Goal: Navigation & Orientation: Find specific page/section

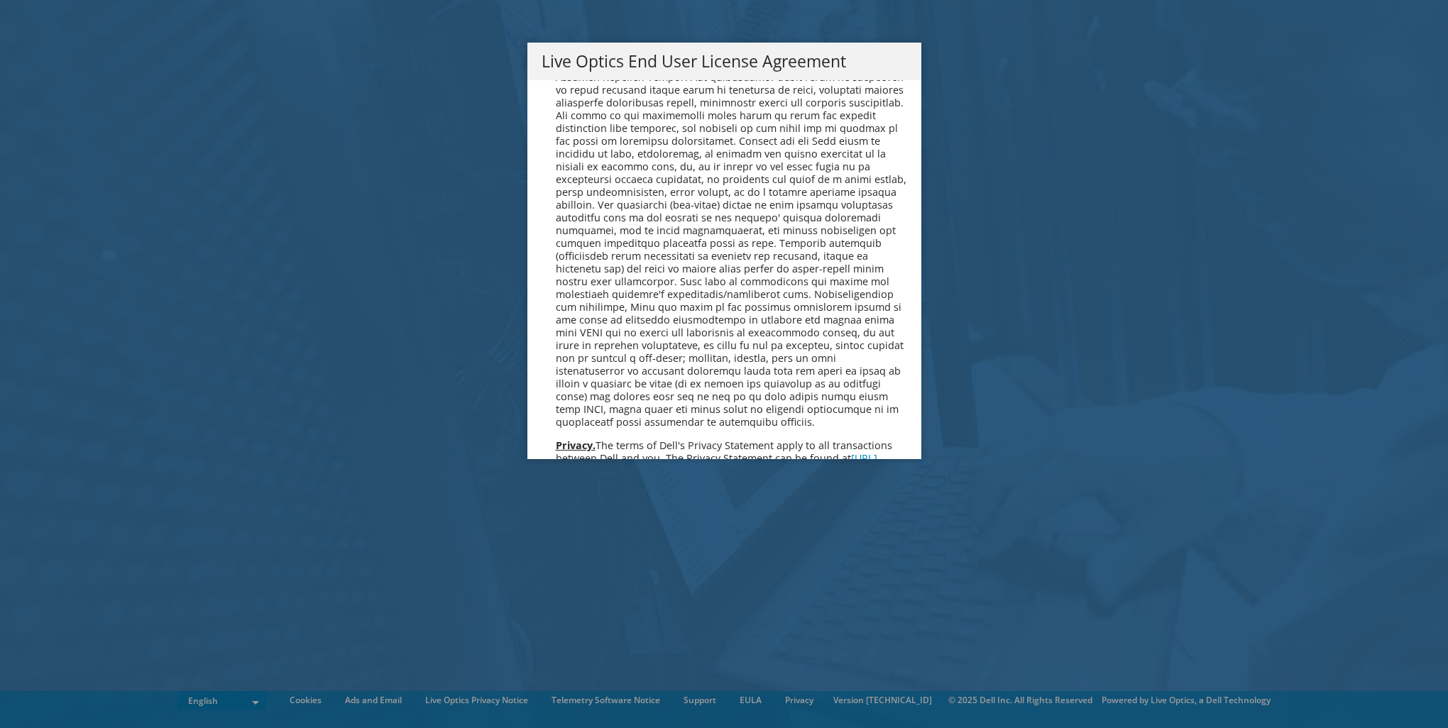
scroll to position [5367, 0]
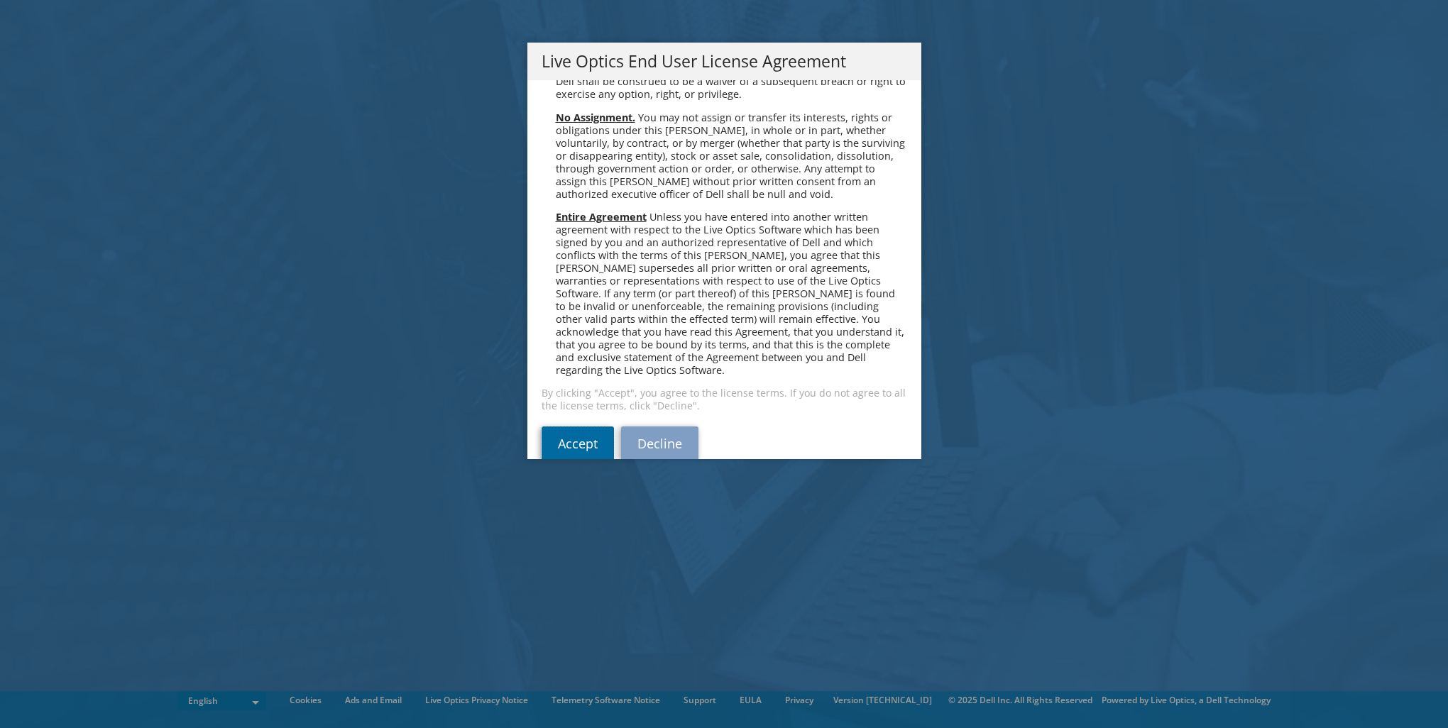
drag, startPoint x: 568, startPoint y: 412, endPoint x: 967, endPoint y: 438, distance: 400.4
click at [568, 427] on link "Accept" at bounding box center [578, 444] width 72 height 34
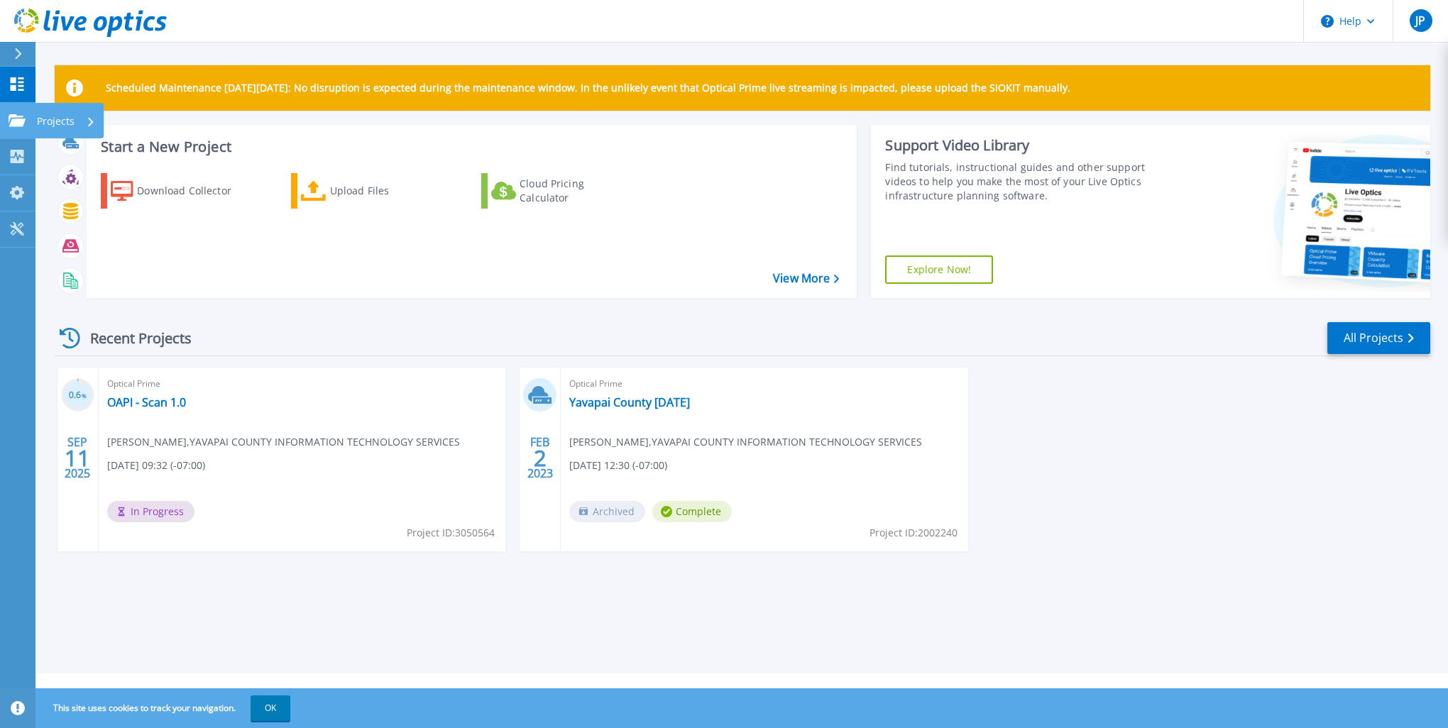
click at [42, 115] on p "Projects" at bounding box center [56, 121] width 38 height 37
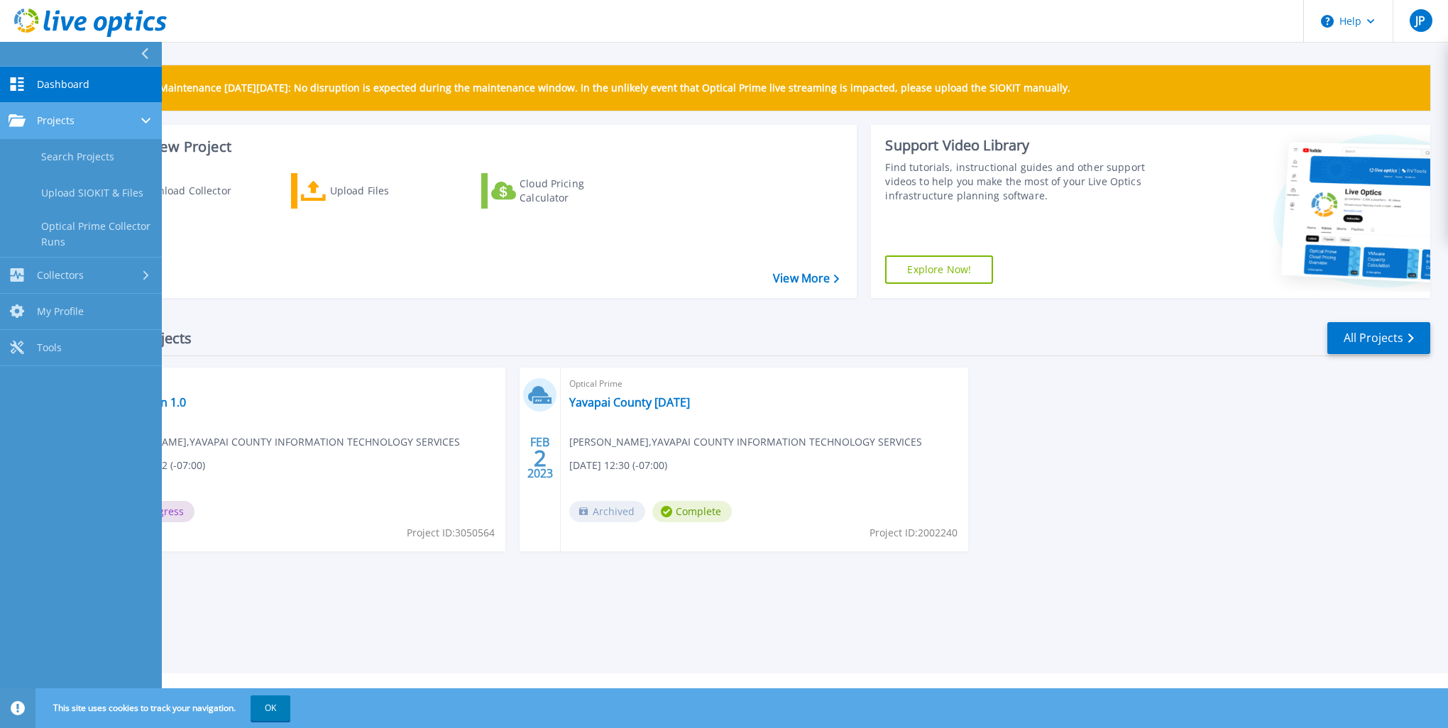
click at [58, 117] on span "Projects" at bounding box center [56, 120] width 38 height 13
click at [432, 324] on div "Recent Projects All Projects" at bounding box center [743, 338] width 1376 height 35
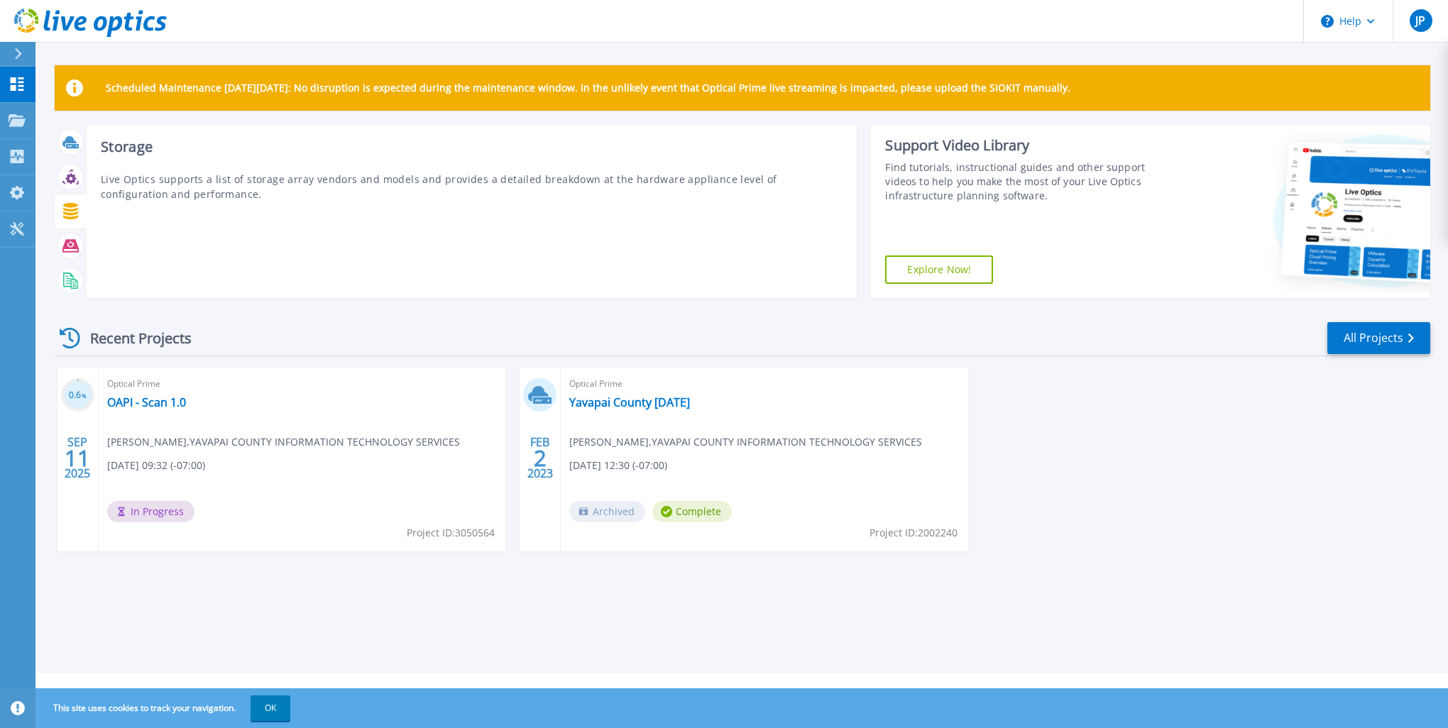
click at [65, 209] on icon at bounding box center [70, 211] width 15 height 16
click at [68, 243] on icon at bounding box center [70, 246] width 16 height 13
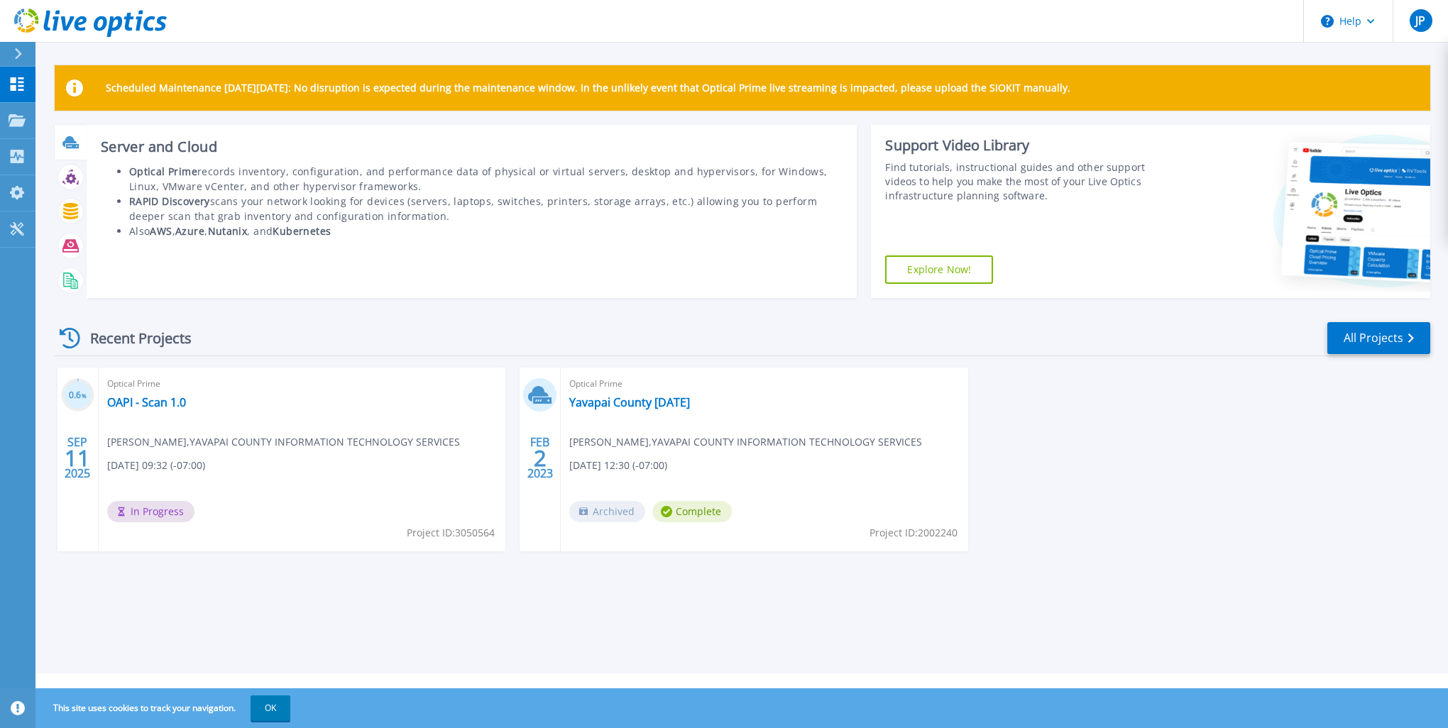
click at [74, 149] on icon at bounding box center [70, 142] width 16 height 16
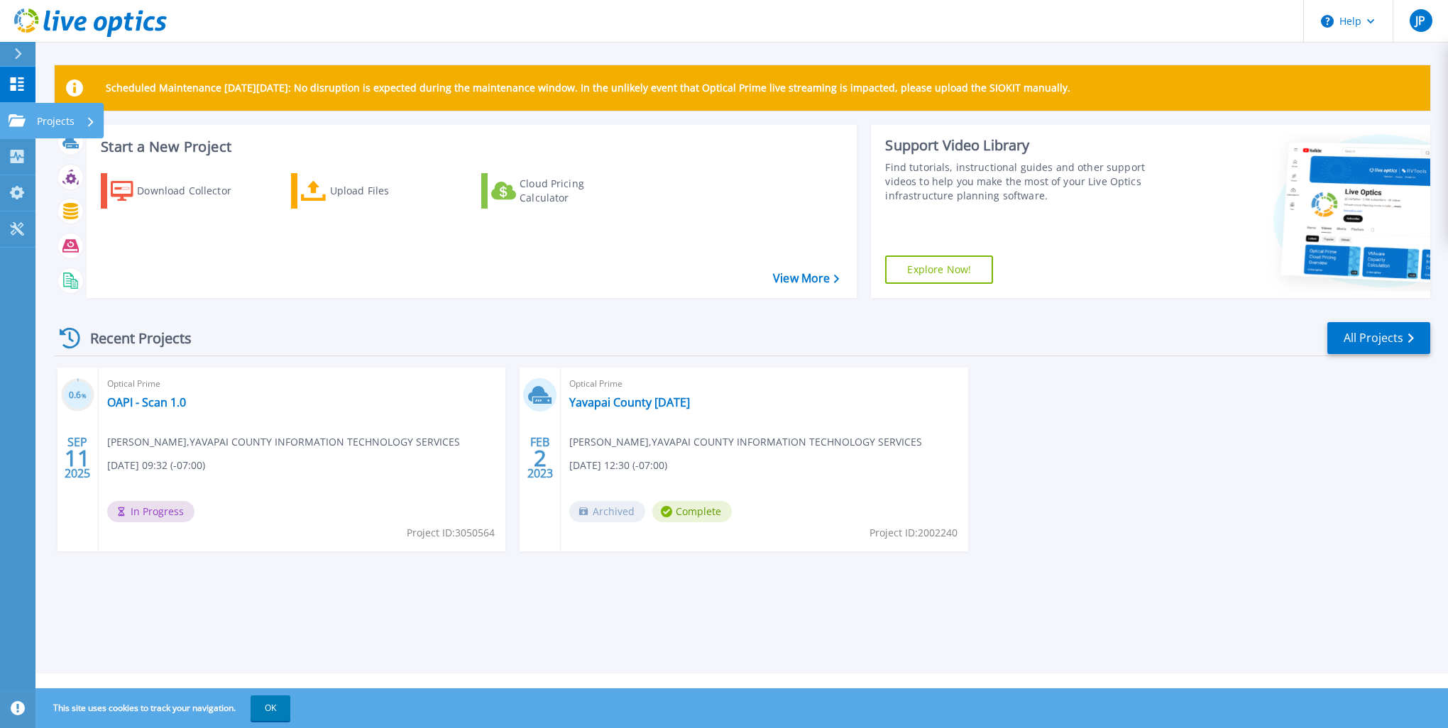
click at [65, 115] on p "Projects" at bounding box center [56, 121] width 38 height 37
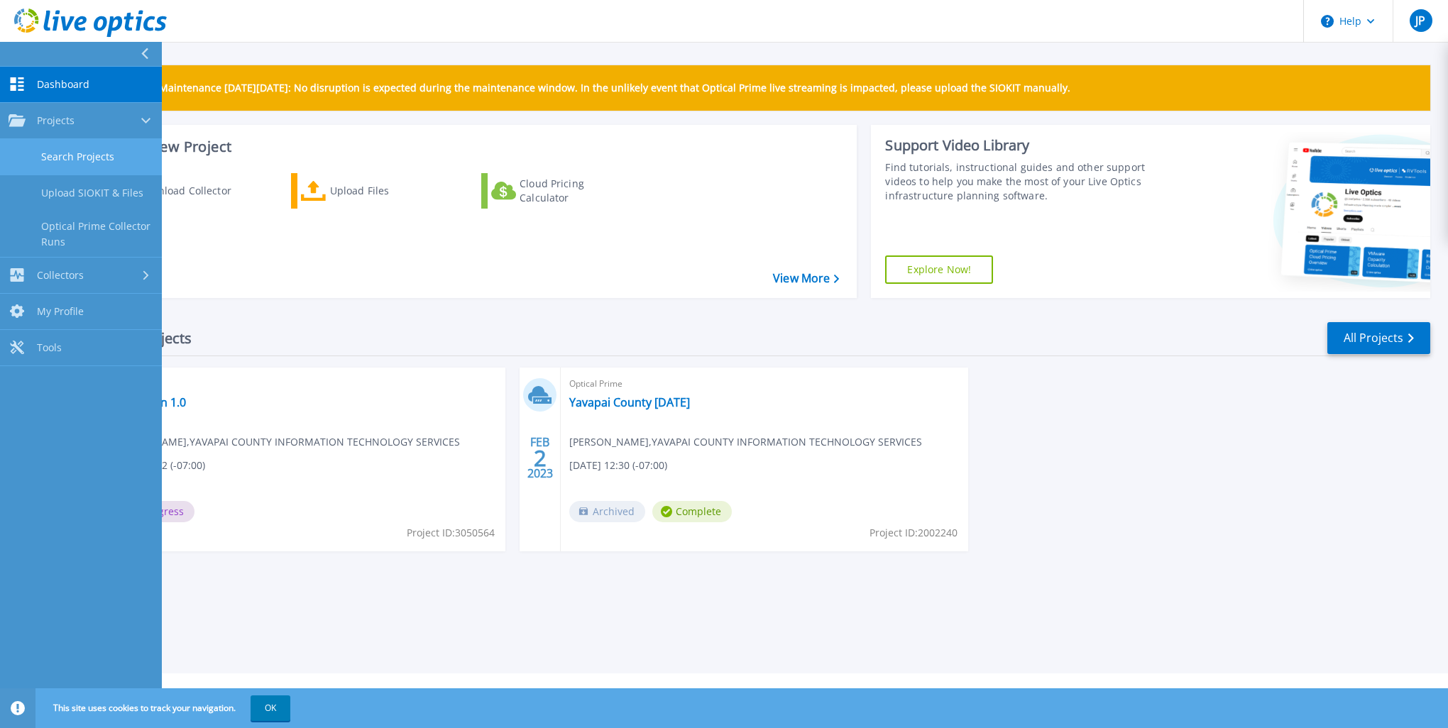
click at [67, 157] on link "Search Projects" at bounding box center [81, 157] width 162 height 36
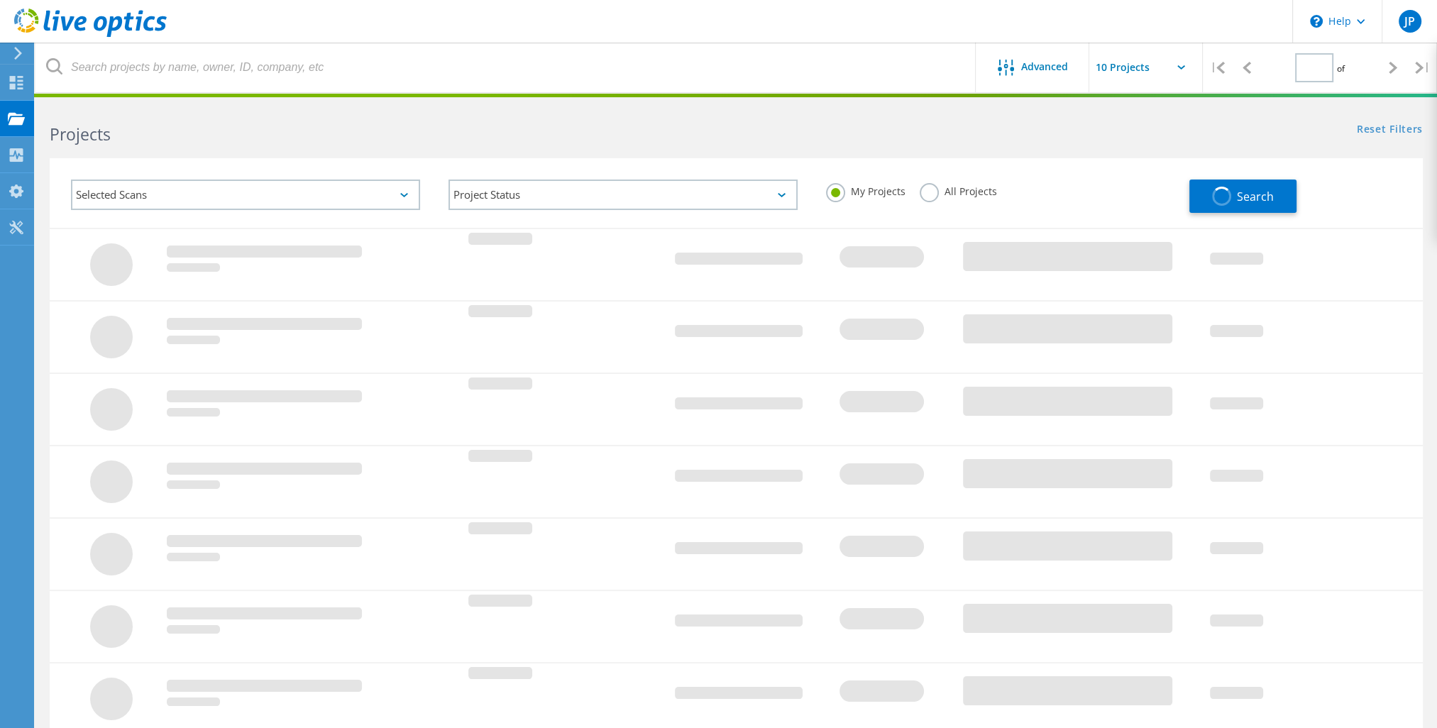
type input "1"
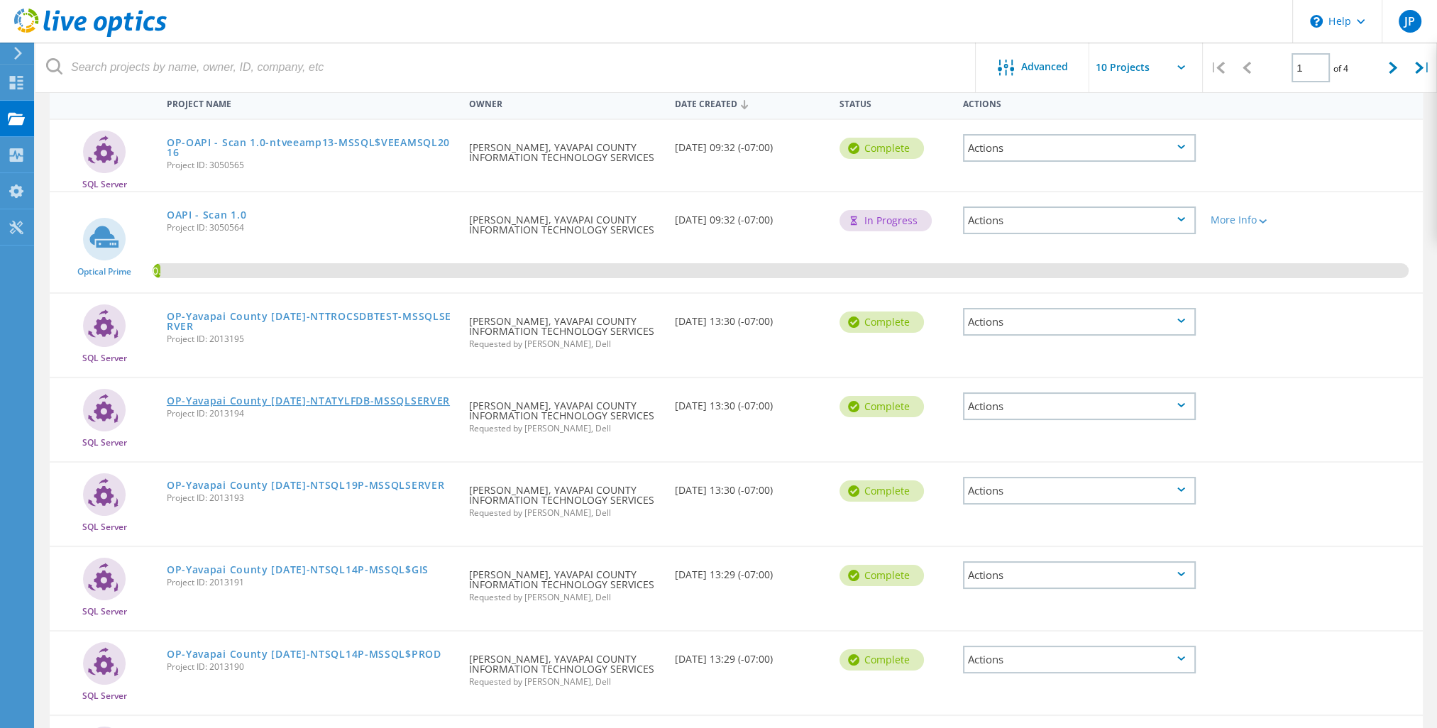
scroll to position [355, 0]
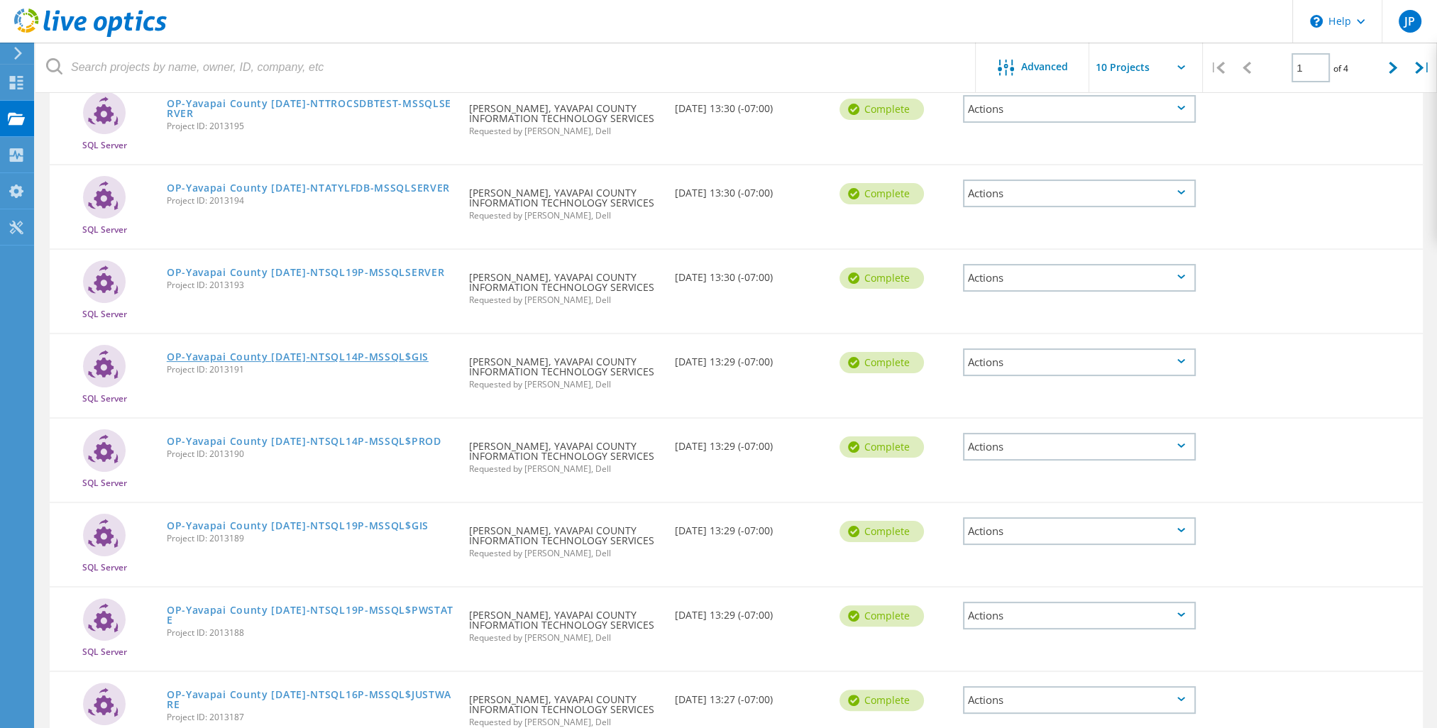
click at [369, 354] on link "OP-Yavapai County 2-2-2023-NTSQL14P-MSSQL$GIS" at bounding box center [298, 357] width 262 height 10
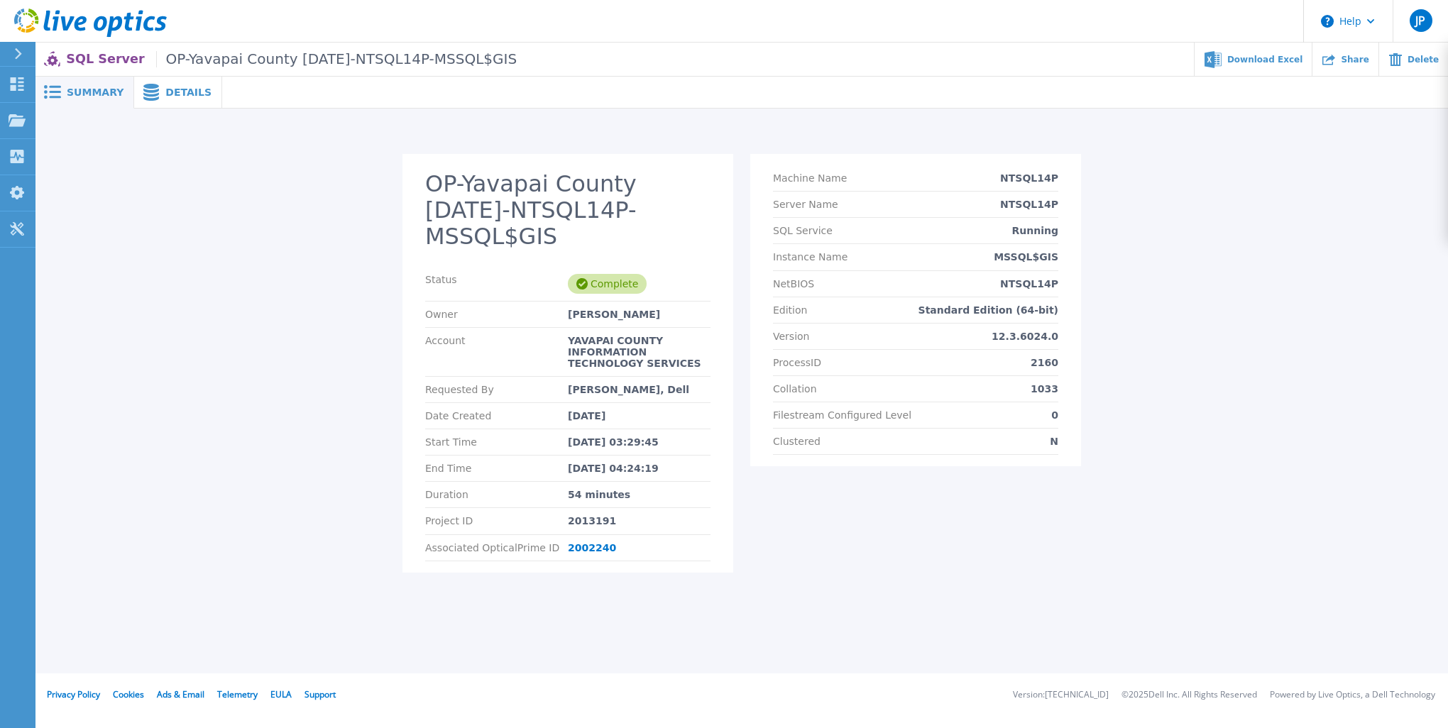
click at [170, 97] on span "Details" at bounding box center [188, 92] width 46 height 10
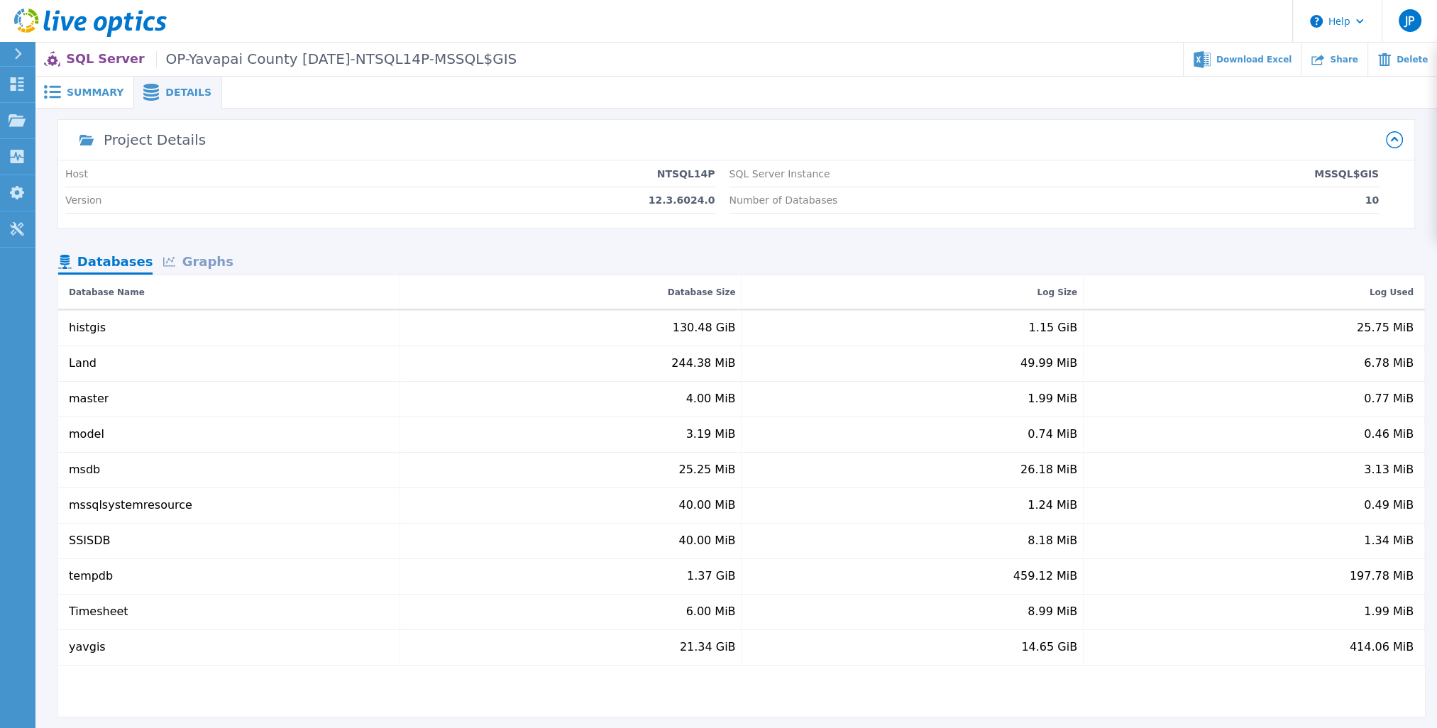
click at [14, 53] on icon at bounding box center [18, 53] width 8 height 11
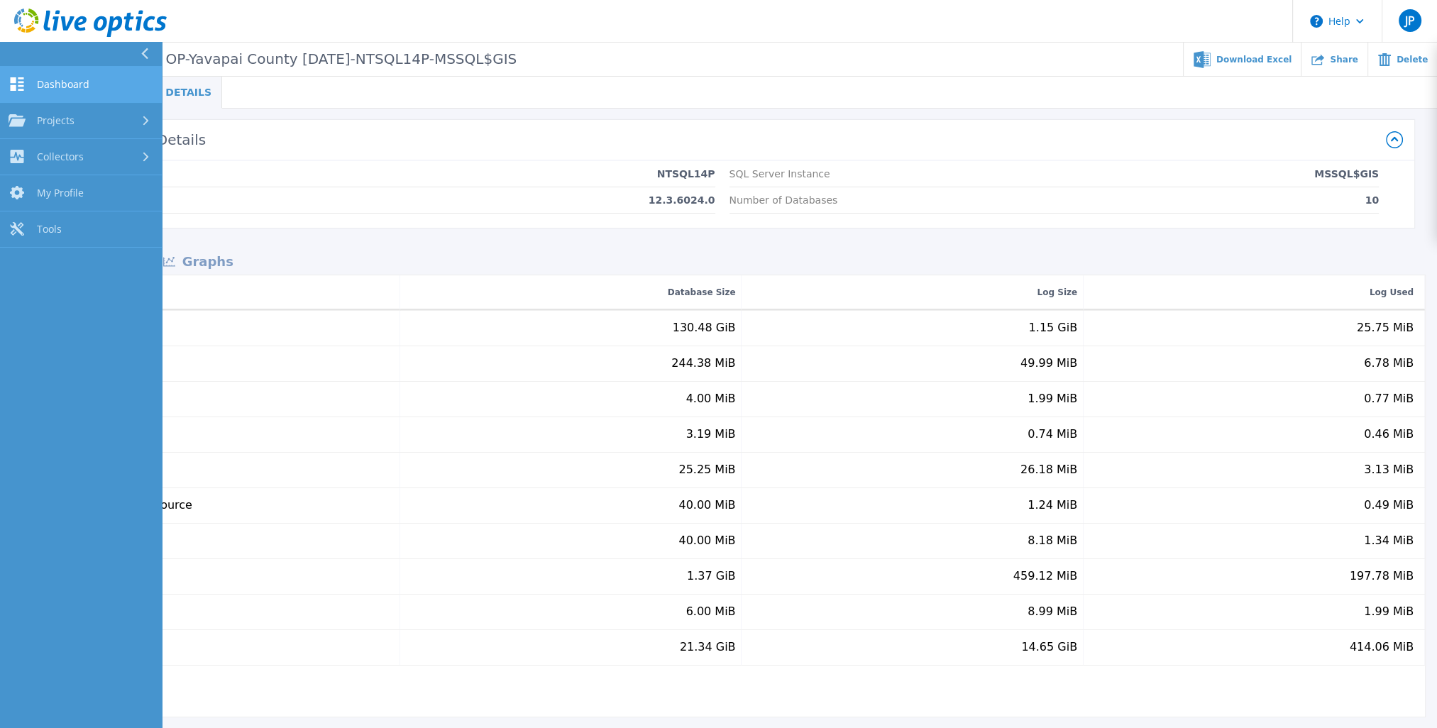
click at [52, 87] on span "Dashboard" at bounding box center [63, 84] width 53 height 13
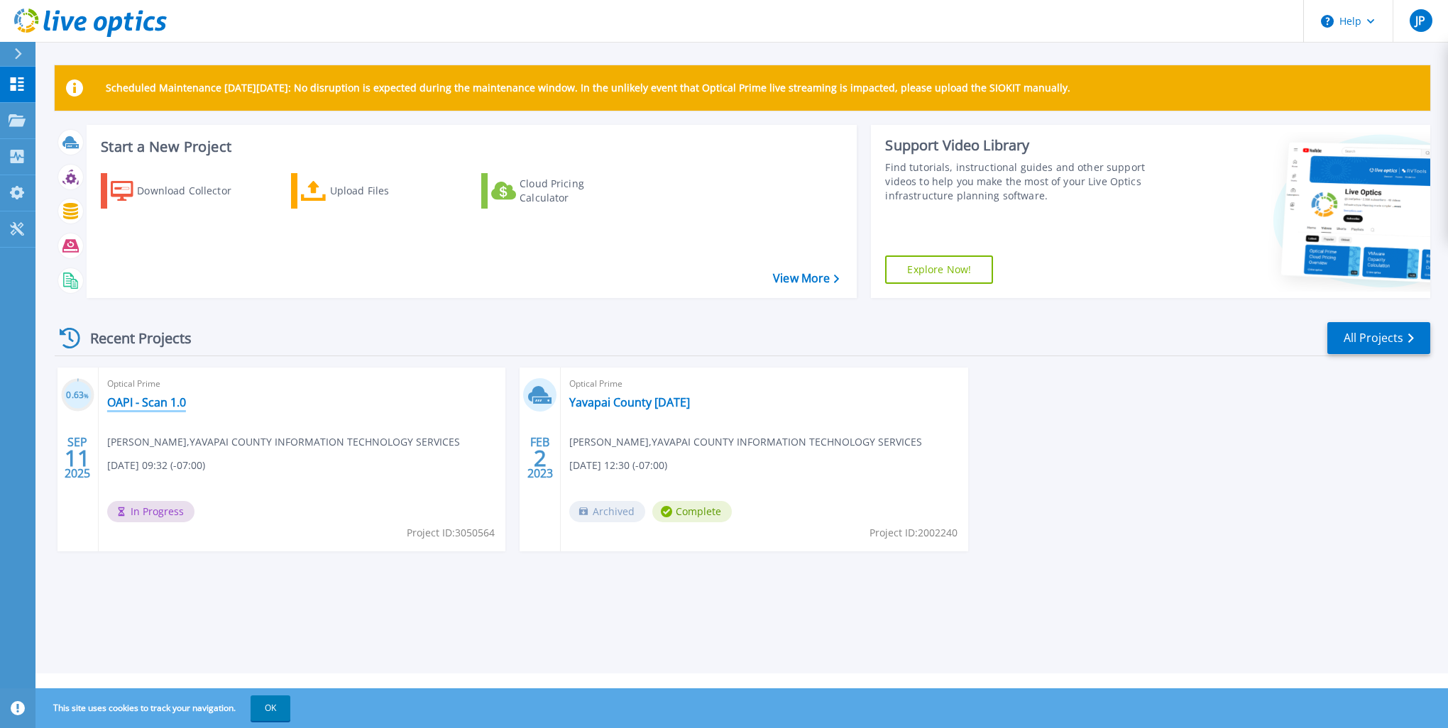
click at [150, 399] on link "OAPI - Scan 1.0" at bounding box center [146, 402] width 79 height 14
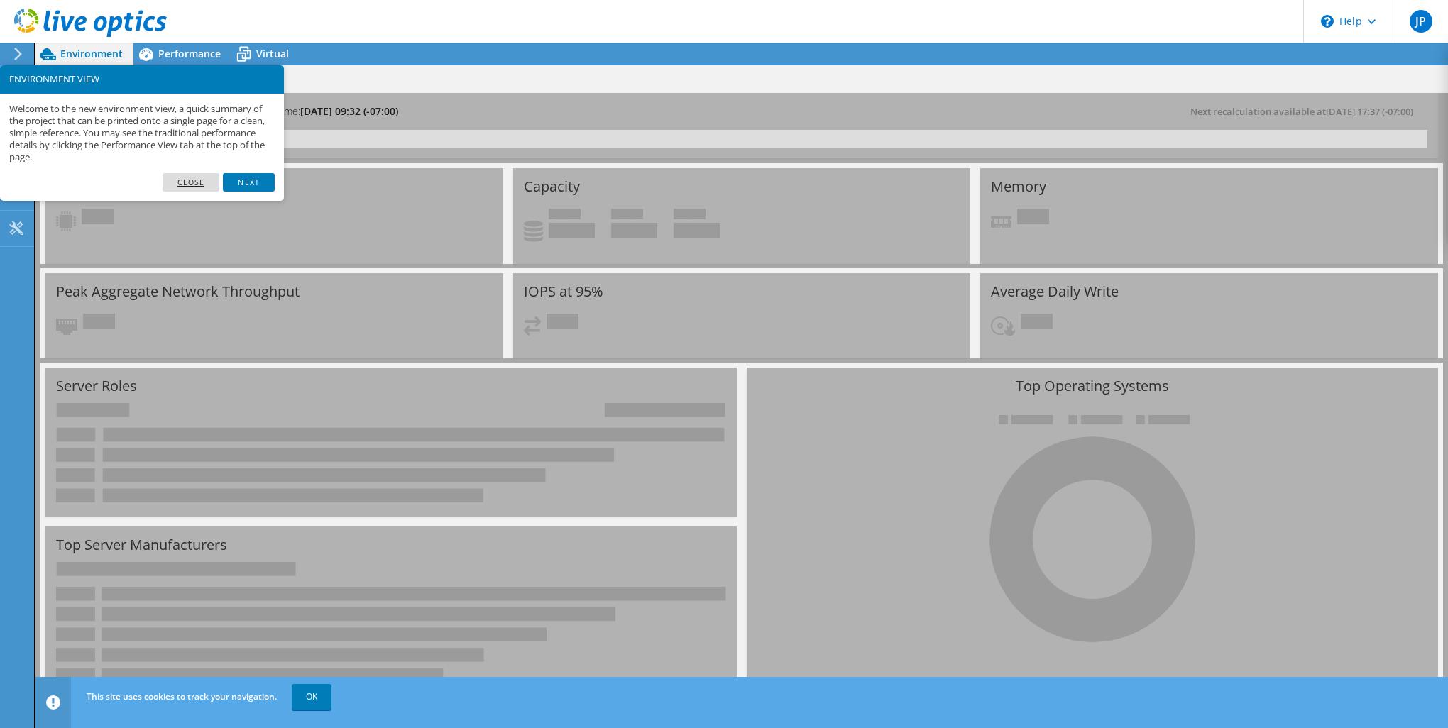
click at [187, 183] on link "Close" at bounding box center [191, 182] width 57 height 18
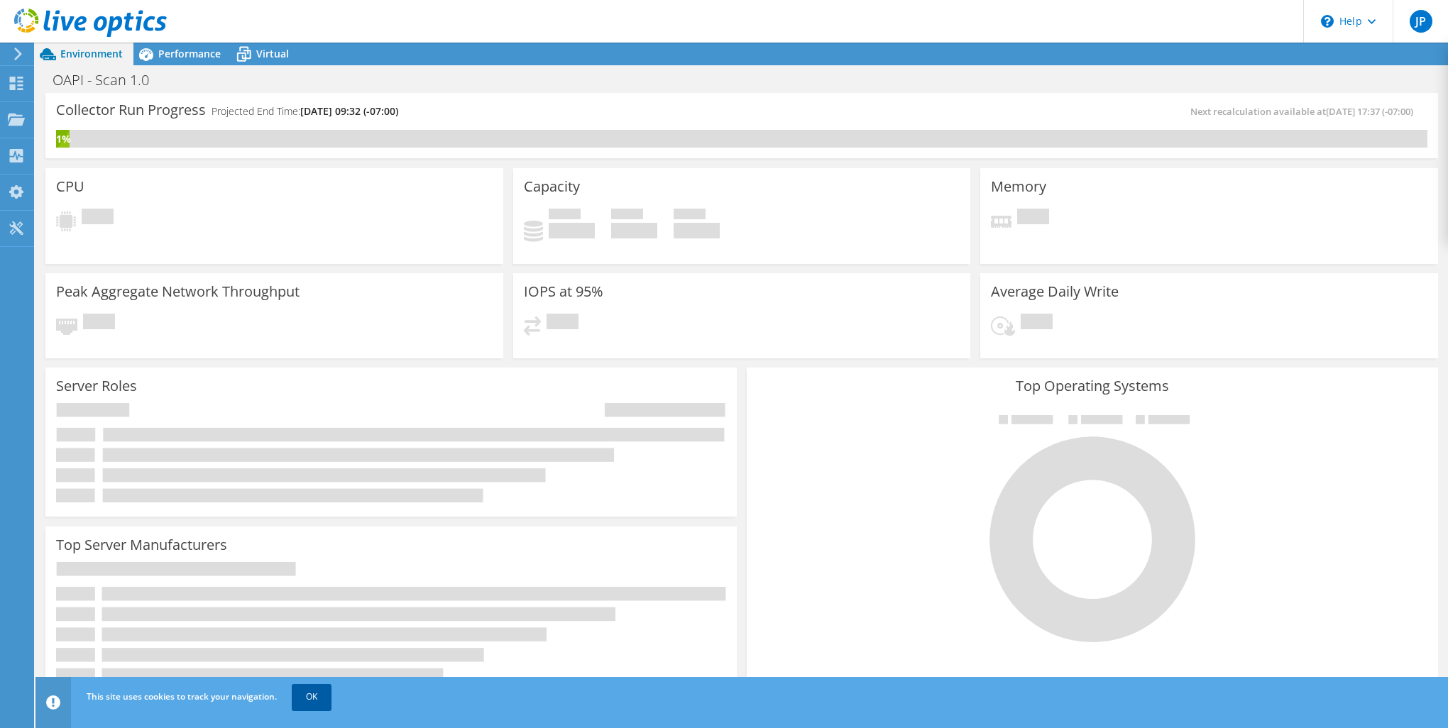
click at [316, 704] on link "OK" at bounding box center [312, 697] width 40 height 26
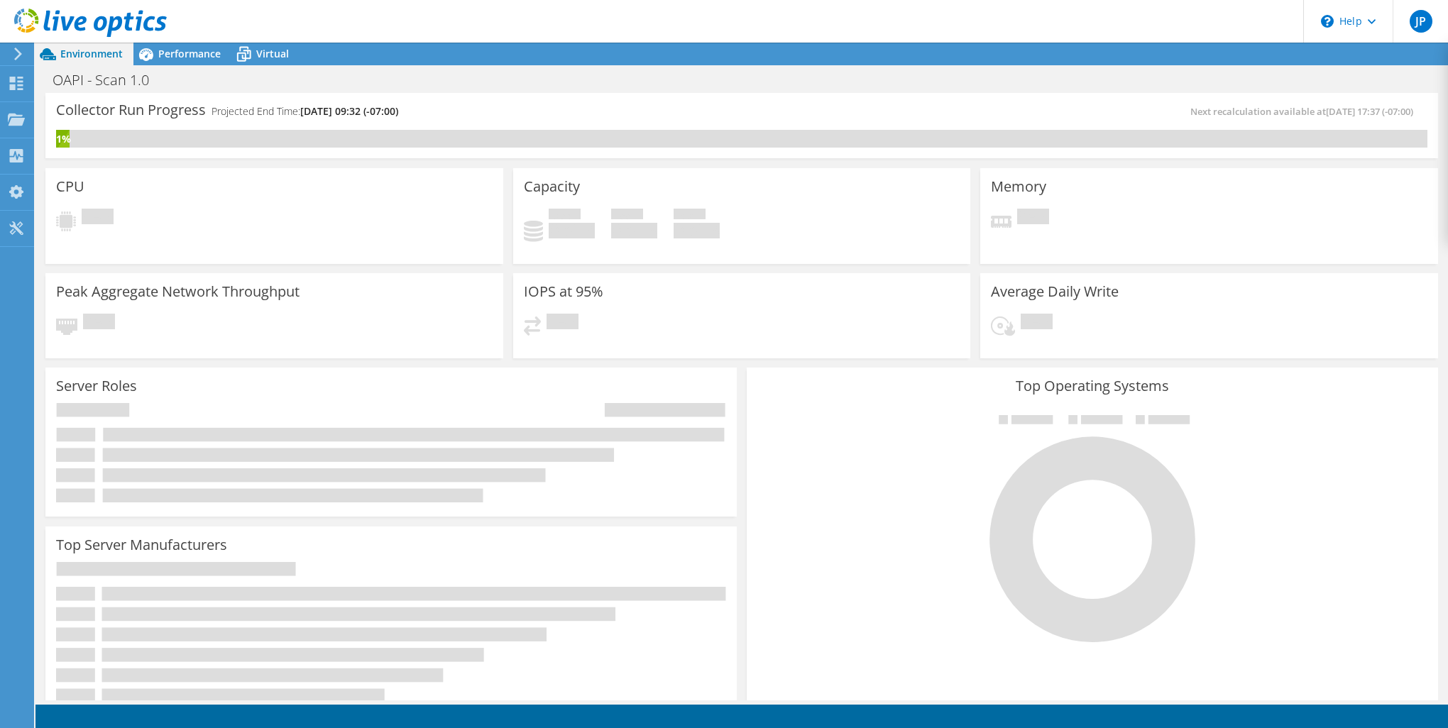
click at [16, 52] on icon at bounding box center [18, 54] width 11 height 13
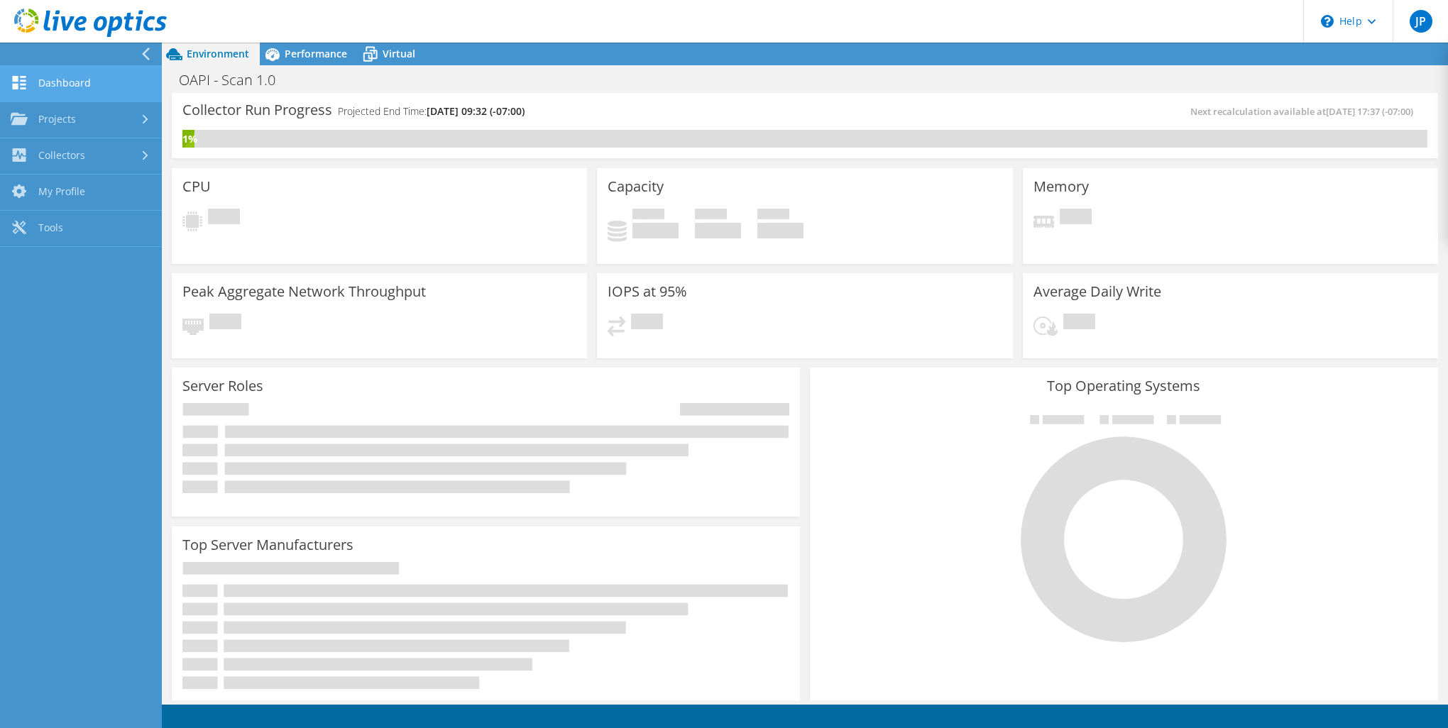
click at [57, 88] on link "Dashboard" at bounding box center [81, 84] width 162 height 36
